Goal: Check status: Check status

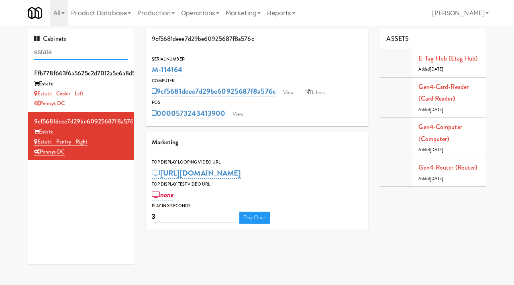
click at [74, 52] on input "estate" at bounding box center [81, 52] width 94 height 15
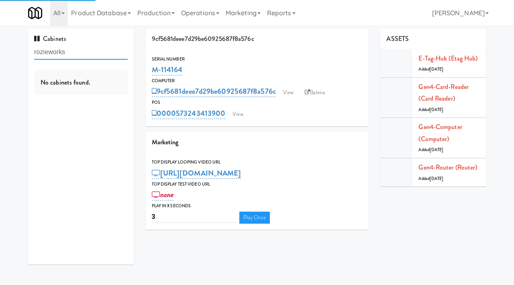
type input "rozieworks"
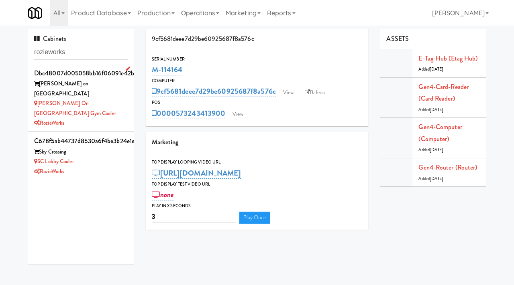
click at [94, 110] on li "dbc48007d005058bb16f06091e42b6bd [PERSON_NAME][GEOGRAPHIC_DATA] [GEOGRAPHIC_DAT…" at bounding box center [81, 98] width 106 height 68
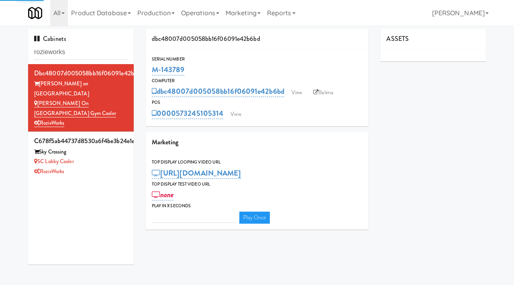
type input "3"
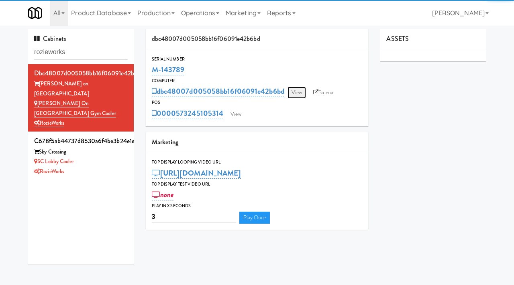
click at [294, 91] on link "View" at bounding box center [296, 93] width 18 height 12
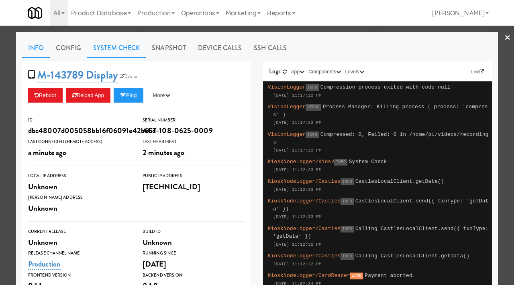
click at [118, 46] on link "System Check" at bounding box center [116, 48] width 59 height 20
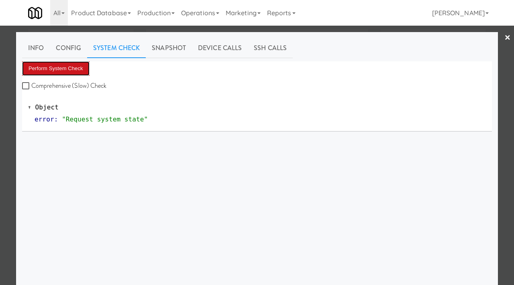
click at [58, 69] on button "Perform System Check" at bounding box center [55, 68] width 67 height 14
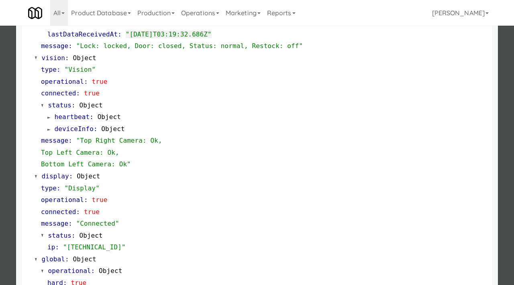
scroll to position [338, 0]
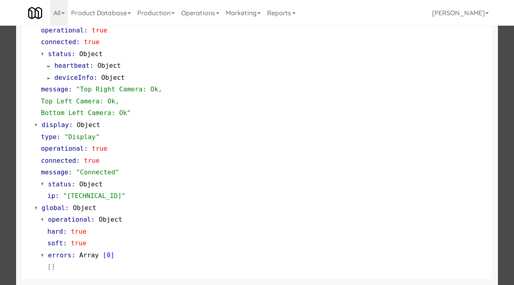
click at [4, 122] on div at bounding box center [257, 142] width 514 height 285
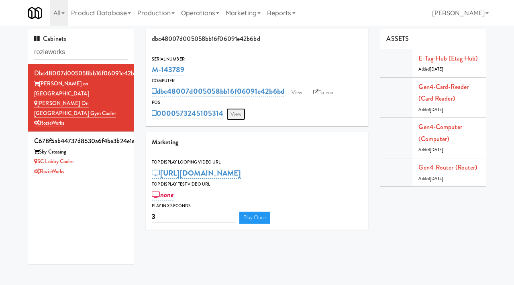
click at [237, 108] on link "View" at bounding box center [235, 114] width 18 height 12
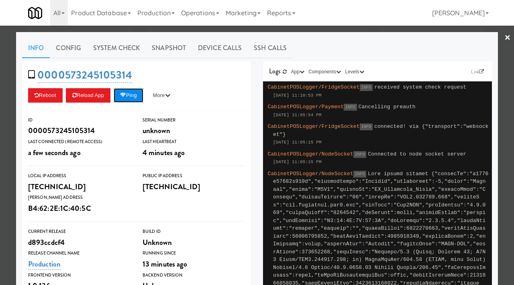
click at [125, 97] on icon at bounding box center [123, 95] width 6 height 5
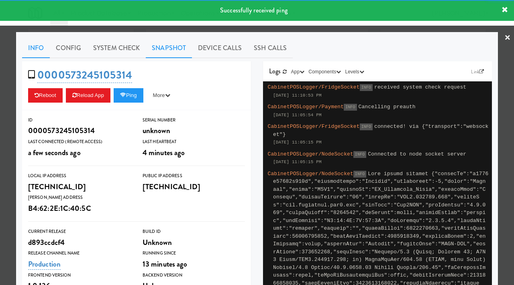
click at [160, 42] on link "Snapshot" at bounding box center [169, 48] width 46 height 20
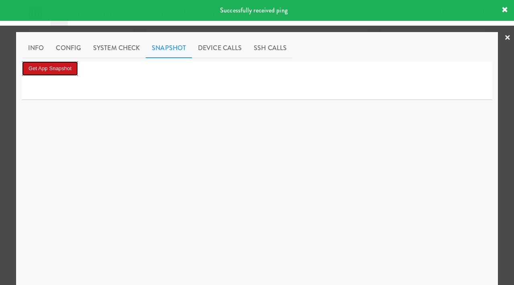
click at [58, 70] on button "Get App Snapshot" at bounding box center [50, 68] width 56 height 14
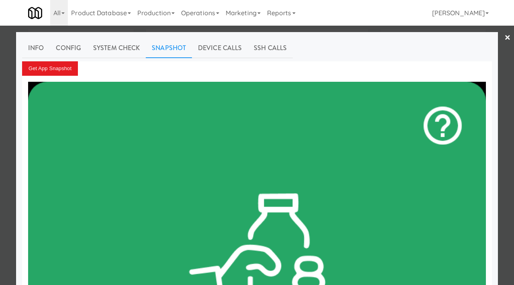
click at [2, 109] on div at bounding box center [257, 142] width 514 height 285
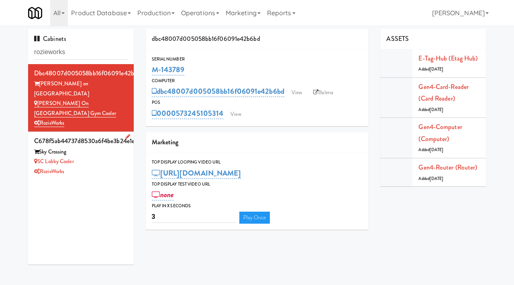
click at [95, 157] on div "SC Lobby Cooler" at bounding box center [81, 162] width 94 height 10
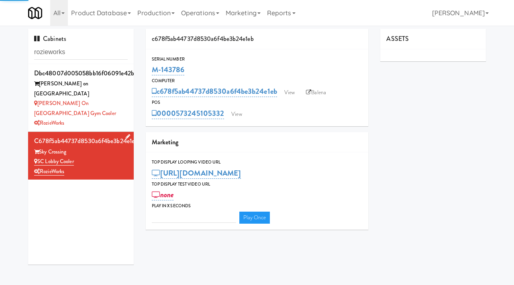
type input "3"
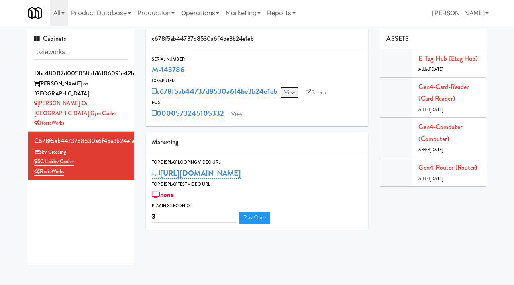
click at [296, 92] on link "View" at bounding box center [289, 93] width 18 height 12
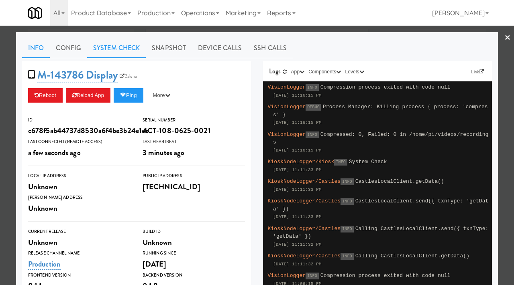
click at [114, 48] on link "System Check" at bounding box center [116, 48] width 59 height 20
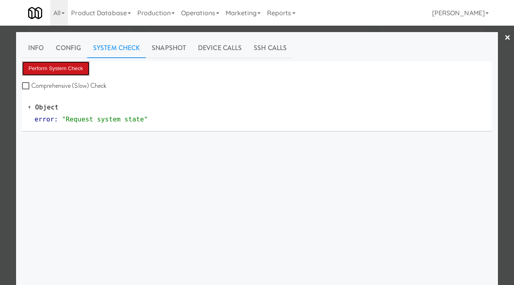
click at [75, 68] on button "Perform System Check" at bounding box center [55, 68] width 67 height 14
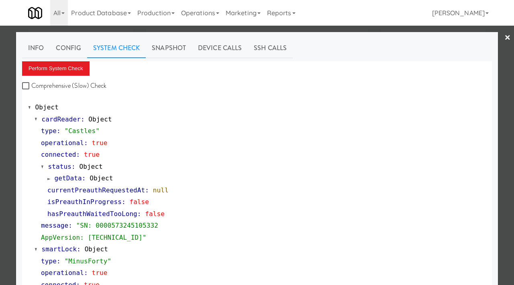
click at [1, 123] on div at bounding box center [257, 142] width 514 height 285
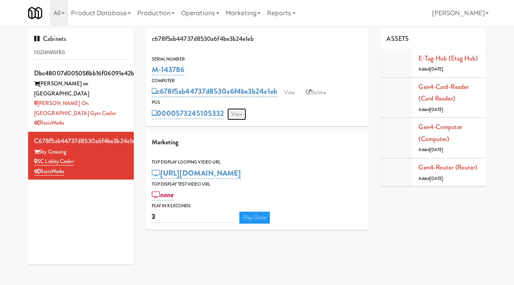
click at [238, 114] on link "View" at bounding box center [236, 114] width 18 height 12
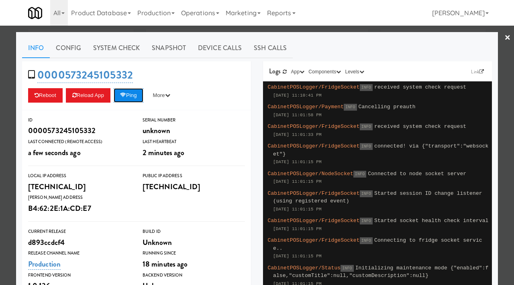
click at [126, 94] on icon at bounding box center [123, 95] width 6 height 5
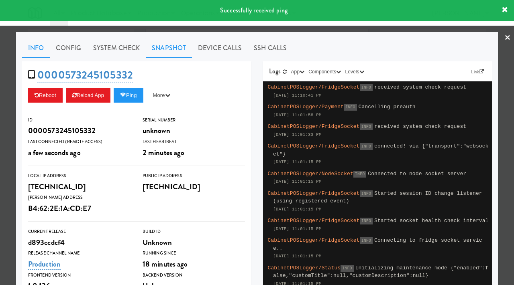
click at [167, 55] on link "Snapshot" at bounding box center [169, 48] width 46 height 20
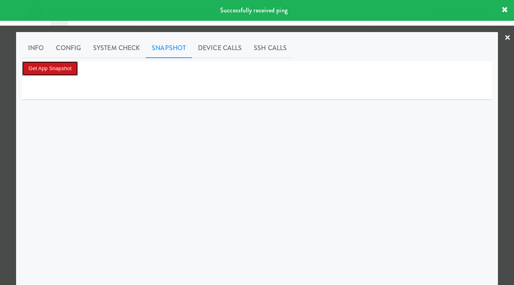
click at [65, 70] on button "Get App Snapshot" at bounding box center [50, 68] width 56 height 14
